Goal: Information Seeking & Learning: Learn about a topic

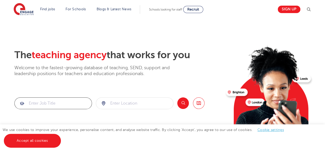
click at [67, 104] on input "search" at bounding box center [53, 103] width 77 height 11
type input "s"
click at [125, 101] on input "search" at bounding box center [134, 103] width 77 height 11
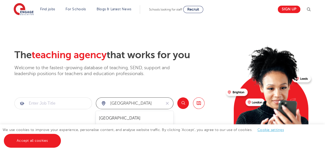
type input "London"
click button "Submit" at bounding box center [0, 0] width 0 height 0
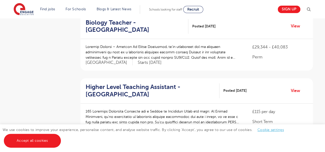
scroll to position [122, 0]
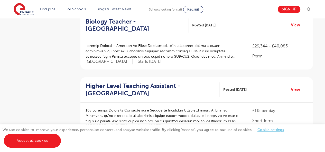
click at [273, 129] on link "Cookie settings" at bounding box center [270, 130] width 26 height 4
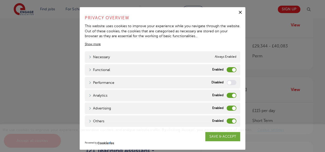
click at [230, 94] on label "Analytics" at bounding box center [231, 95] width 10 height 5
click at [0, 0] on input "Analytics" at bounding box center [0, 0] width 0 height 0
click at [229, 107] on label "Advertising" at bounding box center [231, 108] width 10 height 5
click at [0, 0] on input "Advertising" at bounding box center [0, 0] width 0 height 0
click at [230, 119] on label "Others" at bounding box center [231, 121] width 10 height 5
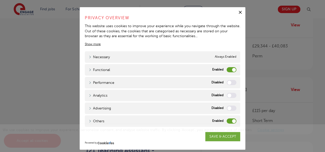
click at [0, 0] on input "Others" at bounding box center [0, 0] width 0 height 0
click at [222, 137] on div "We use cookies to improve your experience, personalise content, and analyse web…" at bounding box center [162, 139] width 325 height 28
click at [214, 137] on div "We use cookies to improve your experience, personalise content, and analyse web…" at bounding box center [162, 139] width 325 height 28
click at [208, 136] on div "We use cookies to improve your experience, personalise content, and analyse web…" at bounding box center [162, 139] width 325 height 28
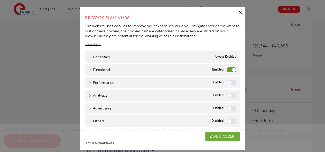
click at [227, 83] on label "Performance" at bounding box center [231, 82] width 10 height 5
click at [0, 0] on input "Performance" at bounding box center [0, 0] width 0 height 0
click at [216, 138] on div "We use cookies to improve your experience, personalise content, and analyse web…" at bounding box center [162, 139] width 325 height 28
click at [232, 80] on label "Performance" at bounding box center [231, 82] width 10 height 5
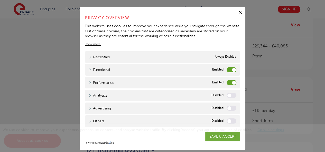
click at [0, 0] on input "Performance" at bounding box center [0, 0] width 0 height 0
click at [219, 134] on div "We use cookies to improve your experience, personalise content, and analyse web…" at bounding box center [162, 139] width 325 height 28
click at [237, 10] on icon "button" at bounding box center [239, 12] width 5 height 5
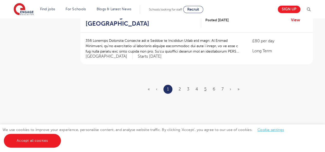
scroll to position [644, 0]
click at [230, 87] on link "›" at bounding box center [231, 89] width 2 height 5
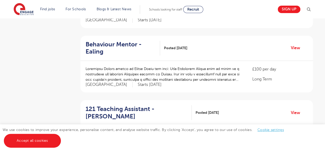
scroll to position [416, 0]
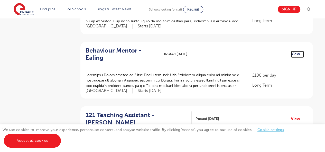
click at [298, 51] on link "View" at bounding box center [297, 54] width 13 height 7
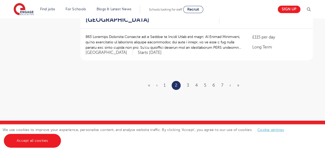
scroll to position [651, 0]
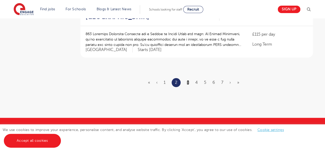
click at [187, 80] on link "3" at bounding box center [188, 82] width 2 height 5
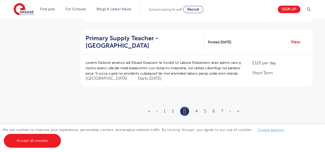
scroll to position [633, 0]
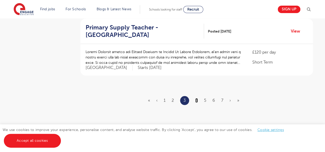
click at [196, 98] on link "4" at bounding box center [196, 100] width 3 height 5
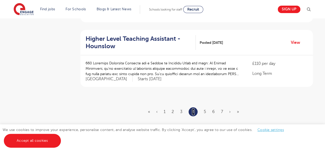
scroll to position [627, 0]
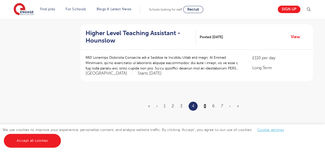
click at [205, 104] on link "5" at bounding box center [205, 106] width 2 height 5
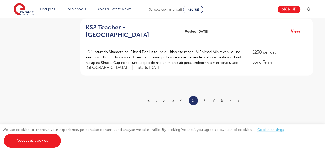
scroll to position [633, 0]
click at [205, 98] on link "6" at bounding box center [205, 100] width 3 height 5
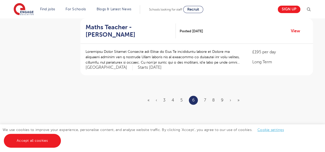
scroll to position [0, 0]
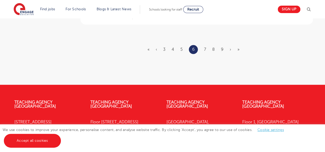
scroll to position [685, 0]
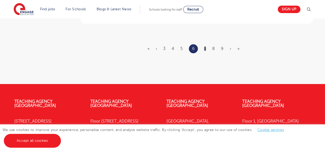
click at [205, 46] on link "7" at bounding box center [205, 48] width 2 height 5
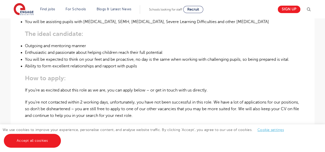
scroll to position [253, 0]
